Goal: Task Accomplishment & Management: Manage account settings

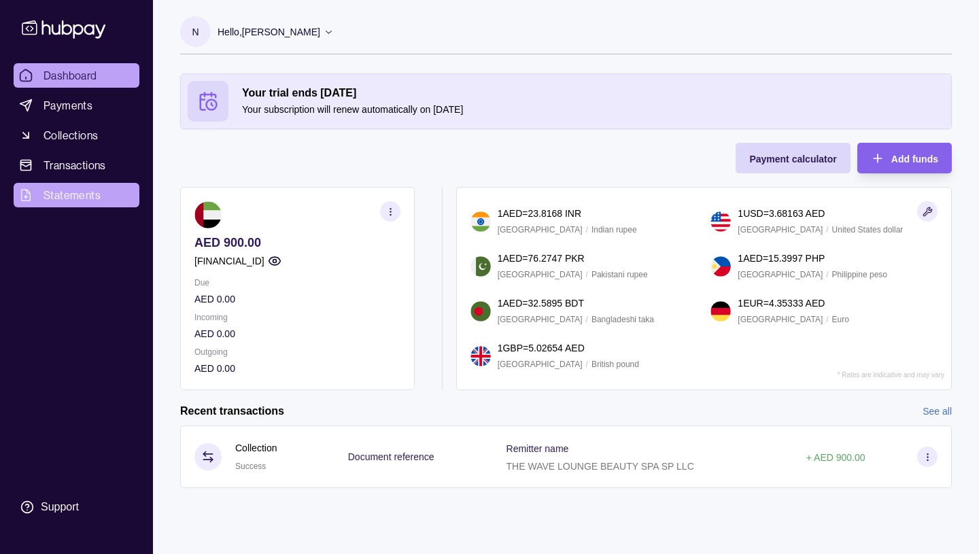
click at [63, 196] on span "Statements" at bounding box center [71, 195] width 57 height 16
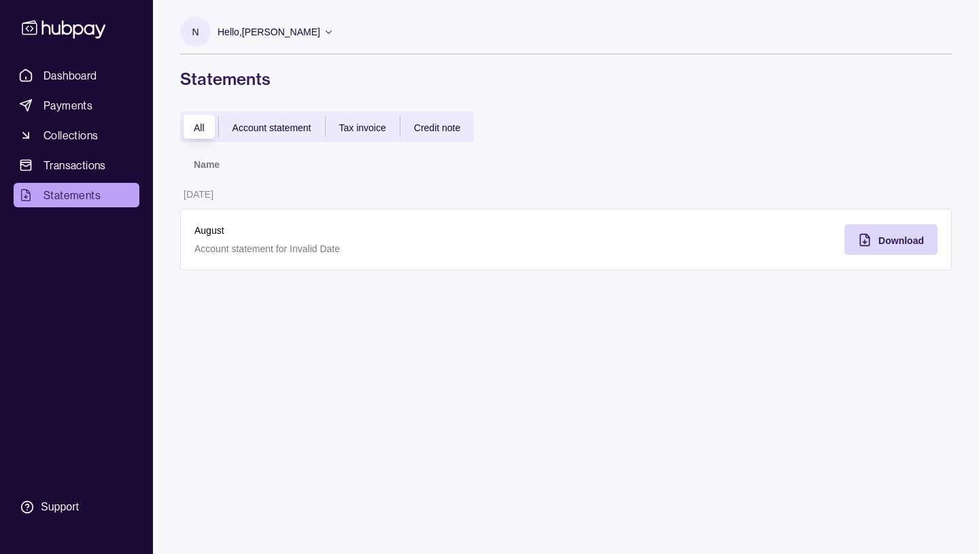
click at [270, 126] on span "Account statement" at bounding box center [271, 127] width 79 height 11
click at [871, 238] on icon "button" at bounding box center [865, 240] width 14 height 14
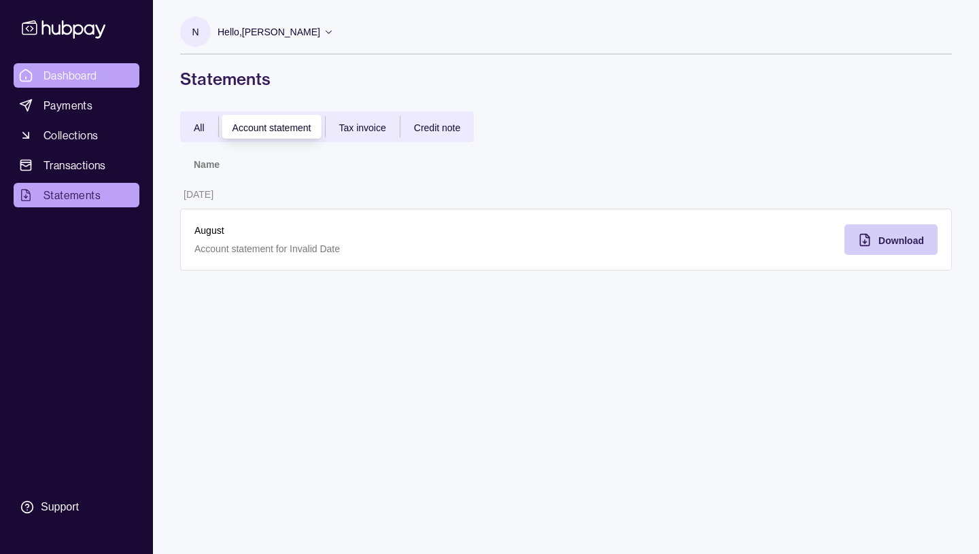
click at [79, 76] on span "Dashboard" at bounding box center [70, 75] width 54 height 16
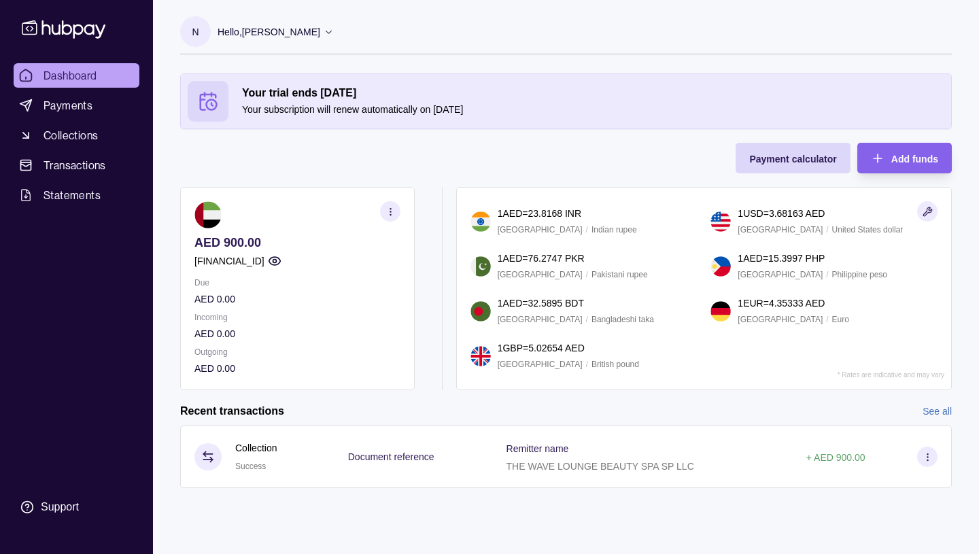
click at [334, 32] on icon at bounding box center [328, 32] width 10 height 10
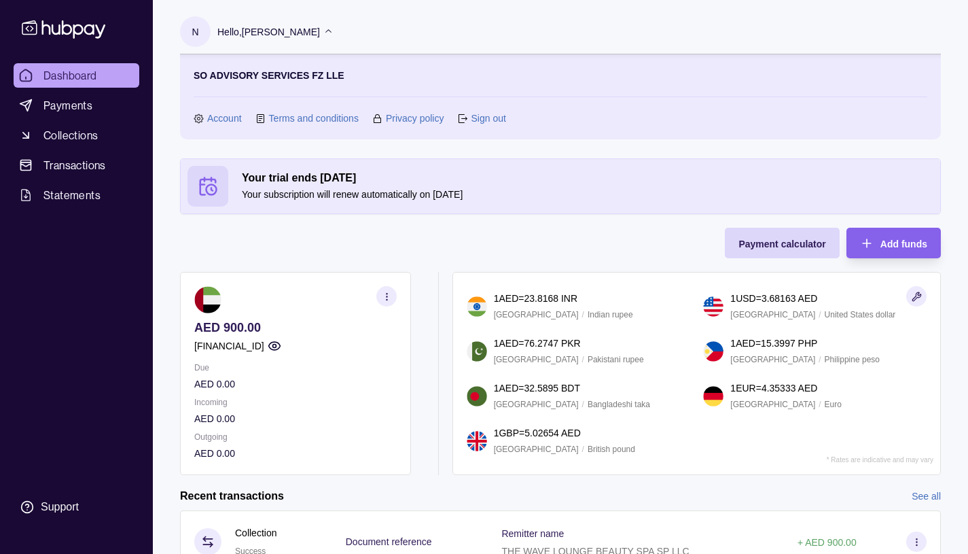
click at [486, 116] on link "Sign out" at bounding box center [488, 118] width 35 height 15
